Goal: Find specific page/section: Find specific page/section

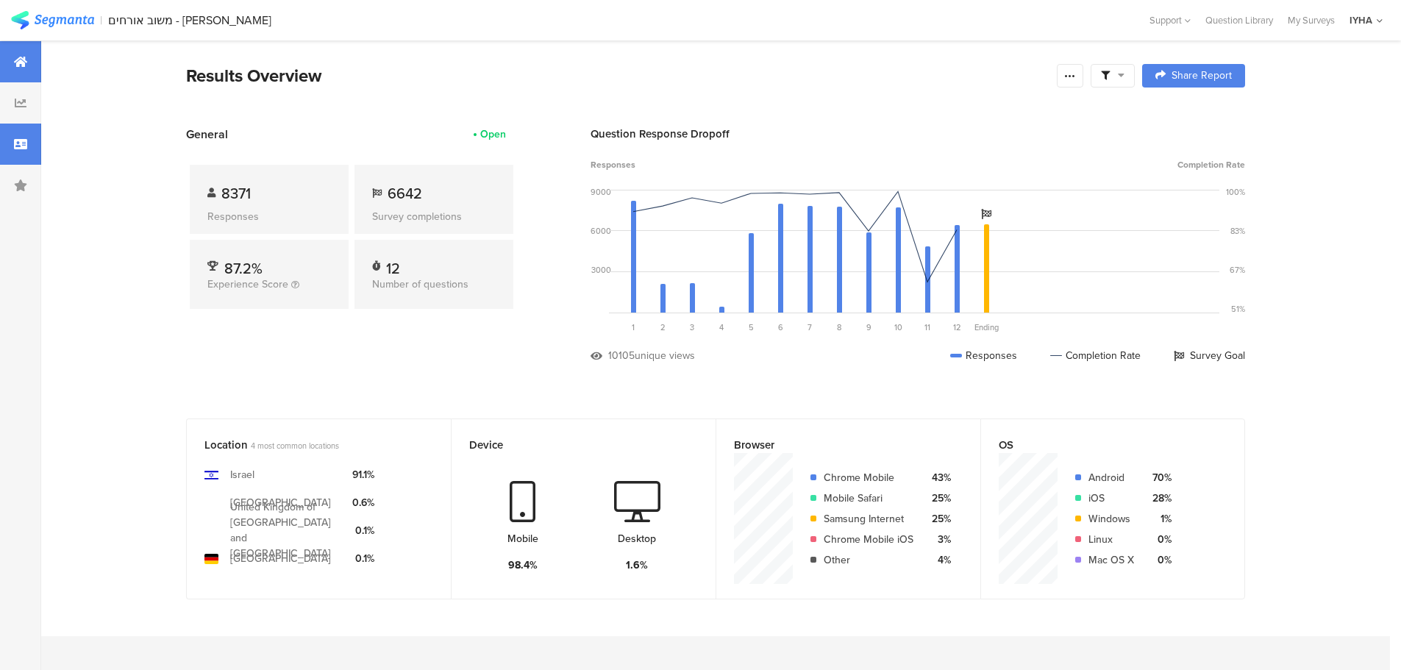
click at [20, 146] on icon at bounding box center [20, 144] width 13 height 12
